Goal: Information Seeking & Learning: Check status

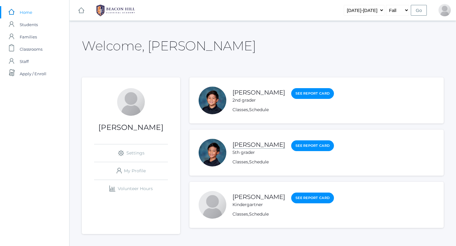
click at [255, 142] on link "[PERSON_NAME]" at bounding box center [258, 145] width 53 height 8
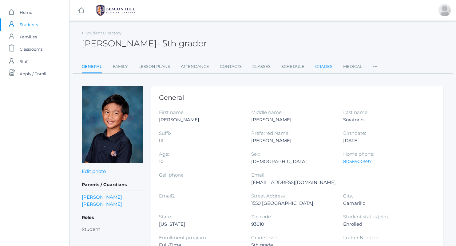
click at [326, 66] on link "Grades" at bounding box center [323, 67] width 17 height 12
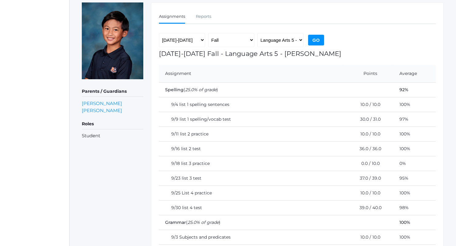
scroll to position [81, 0]
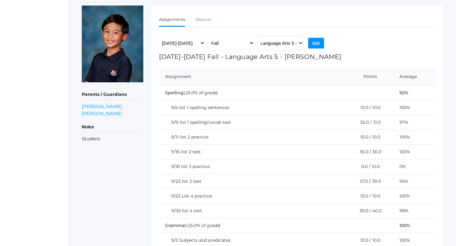
click at [291, 39] on select "Language Arts 5 - Salazar Latin 5 - Salazar Mathematics 5 - Salazar Science 5 -…" at bounding box center [280, 43] width 46 height 14
select select "2226"
click at [257, 36] on select "Language Arts 5 - Salazar Latin 5 - Salazar Mathematics 5 - Salazar Science 5 -…" at bounding box center [280, 43] width 46 height 14
click at [313, 44] on input "Go" at bounding box center [316, 43] width 16 height 11
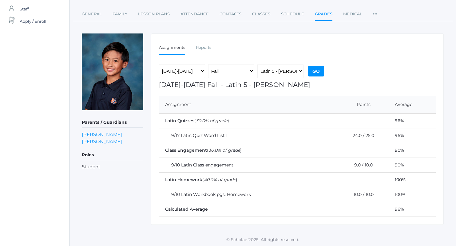
scroll to position [53, 0]
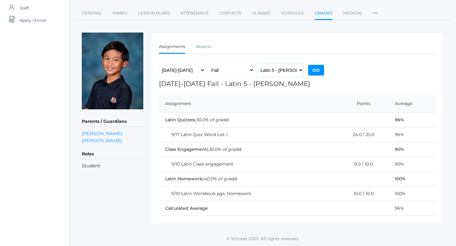
click at [283, 69] on select "Language Arts 5 - [PERSON_NAME] Latin 5 - [PERSON_NAME] Mathematics 5 - [PERSON…" at bounding box center [280, 70] width 46 height 14
select select "1971"
click at [257, 63] on select "Language Arts 5 - [PERSON_NAME] Latin 5 - [PERSON_NAME] Mathematics 5 - [PERSON…" at bounding box center [280, 70] width 46 height 14
click at [310, 71] on input "Go" at bounding box center [316, 70] width 16 height 11
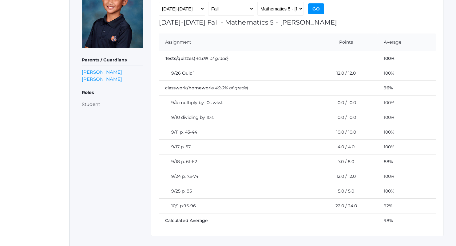
scroll to position [103, 0]
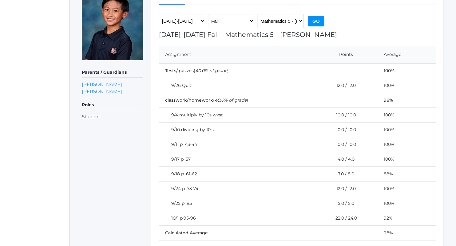
click at [279, 21] on select "Language Arts 5 - [PERSON_NAME] Latin 5 - [PERSON_NAME] Mathematics 5 - [PERSON…" at bounding box center [280, 21] width 46 height 14
select select "1965"
click at [257, 14] on select "Language Arts 5 - [PERSON_NAME] Latin 5 - [PERSON_NAME] Mathematics 5 - [PERSON…" at bounding box center [280, 21] width 46 height 14
click at [321, 25] on input "Go" at bounding box center [316, 21] width 16 height 11
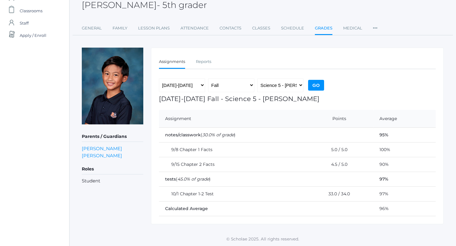
scroll to position [39, 0]
click at [283, 93] on div "2019-2020 2020-2021 2021-2022 2022-2023 2023-2024 2024-2025 2025-2026 Fall Spri…" at bounding box center [242, 86] width 167 height 17
click at [289, 84] on select "Language Arts 5 - [PERSON_NAME] Latin 5 - [PERSON_NAME] Mathematics 5 - [PERSON…" at bounding box center [280, 85] width 46 height 14
select select "1966"
click at [257, 78] on select "Language Arts 5 - [PERSON_NAME] Latin 5 - [PERSON_NAME] Mathematics 5 - [PERSON…" at bounding box center [280, 85] width 46 height 14
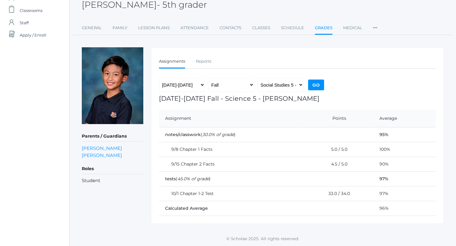
click at [319, 84] on input "Go" at bounding box center [316, 85] width 16 height 11
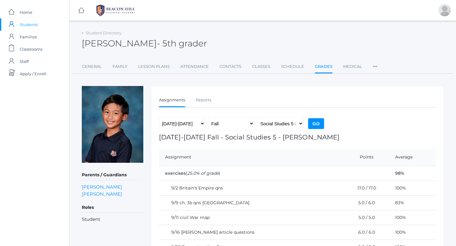
click at [132, 13] on img at bounding box center [116, 10] width 46 height 15
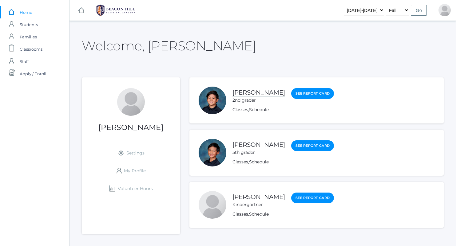
click at [254, 94] on link "[PERSON_NAME]" at bounding box center [258, 93] width 53 height 8
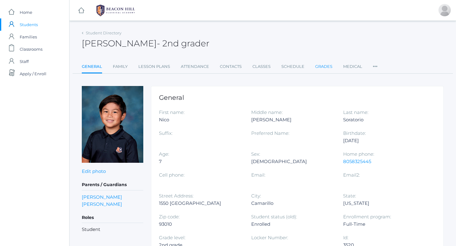
click at [318, 67] on link "Grades" at bounding box center [323, 67] width 17 height 12
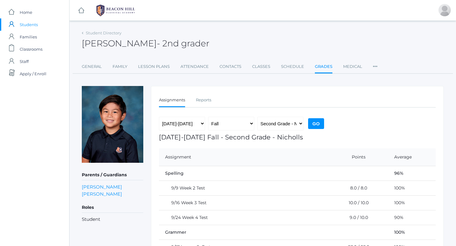
click at [117, 6] on img at bounding box center [116, 10] width 46 height 15
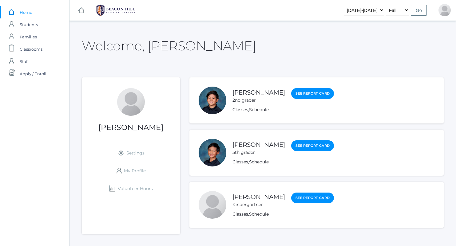
click at [133, 6] on img at bounding box center [116, 10] width 46 height 15
click at [123, 8] on img at bounding box center [116, 10] width 46 height 15
click at [257, 93] on link "[PERSON_NAME]" at bounding box center [258, 93] width 53 height 8
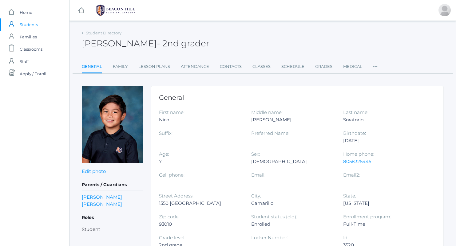
click at [115, 8] on img at bounding box center [116, 10] width 46 height 15
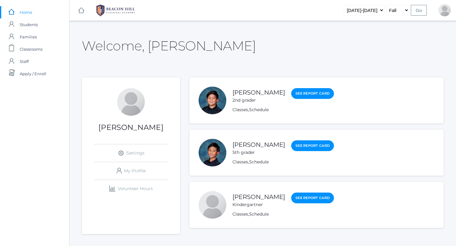
click at [218, 104] on div at bounding box center [213, 101] width 28 height 28
click at [211, 101] on div at bounding box center [213, 101] width 28 height 28
click at [259, 111] on link "Schedule" at bounding box center [259, 110] width 20 height 6
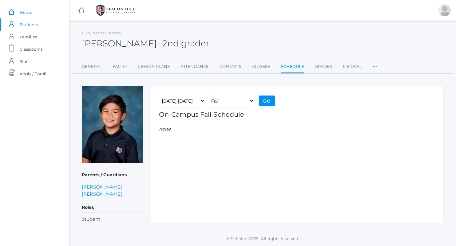
click at [27, 11] on span "Home" at bounding box center [26, 12] width 13 height 12
